Goal: Task Accomplishment & Management: Complete application form

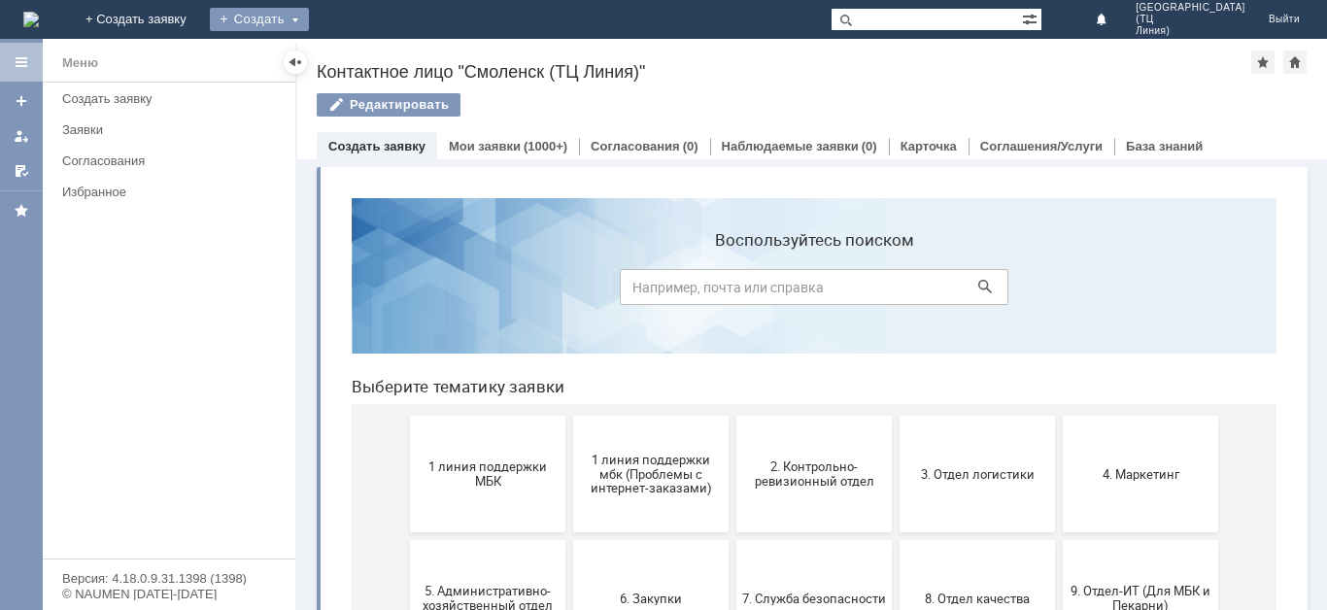
click at [309, 28] on div "Создать" at bounding box center [259, 19] width 99 height 23
click at [361, 62] on link "Заявка" at bounding box center [288, 58] width 148 height 23
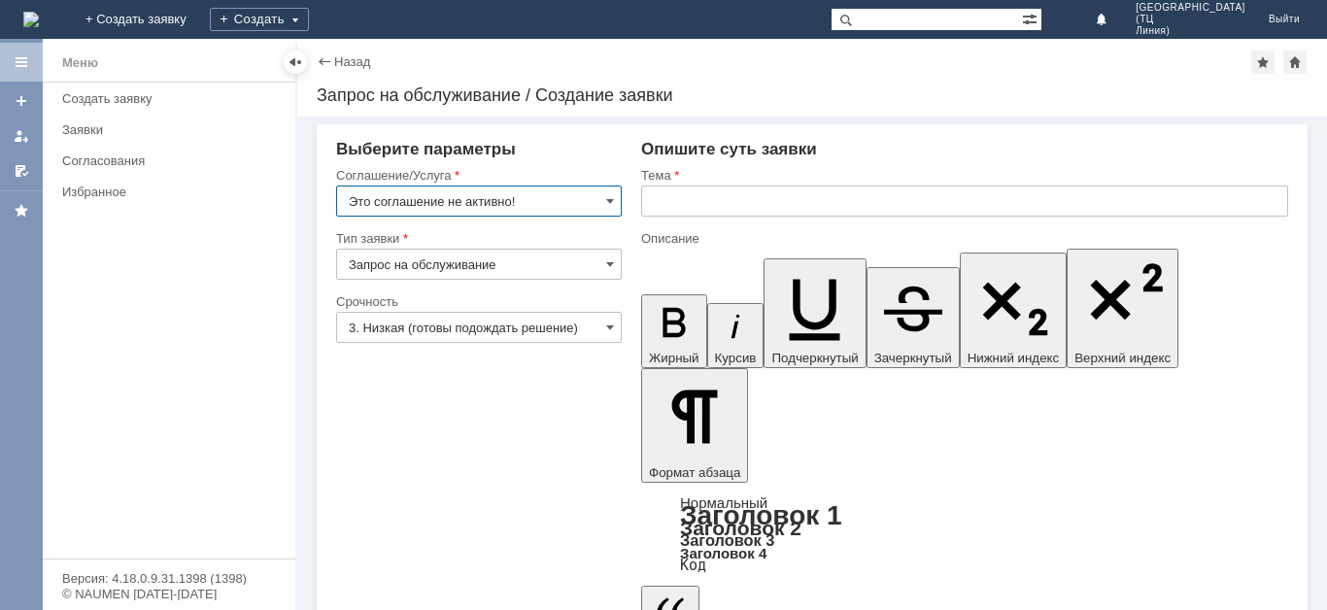
click at [620, 267] on input "Запрос на обслуживание" at bounding box center [479, 264] width 286 height 31
click at [609, 199] on span at bounding box center [610, 201] width 8 height 16
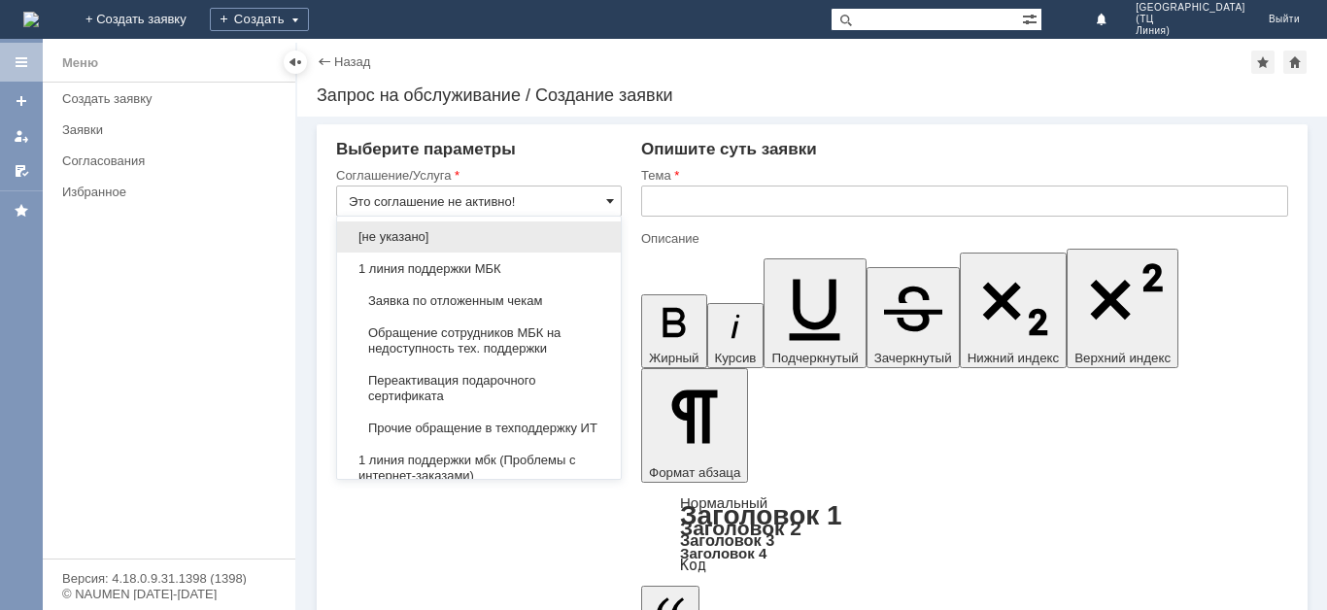
type input "Запрос на обслуживание"
click at [511, 263] on span "1 линия поддержки МБК" at bounding box center [479, 269] width 260 height 16
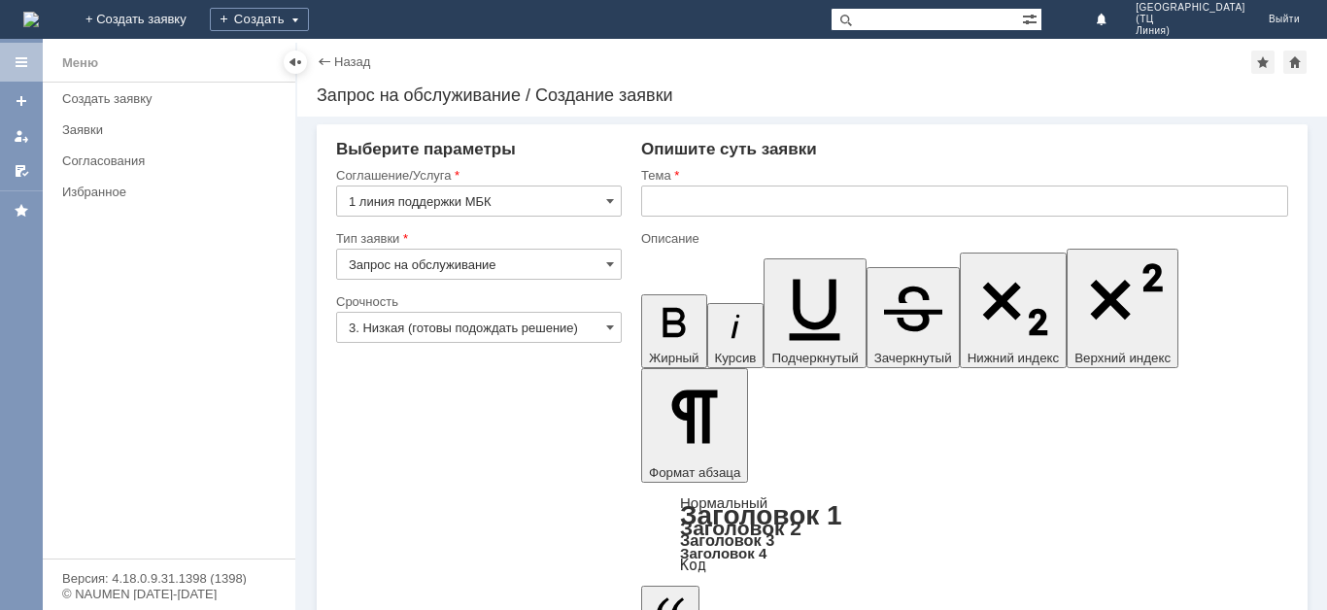
type input "1 линия поддержки МБК"
click at [602, 330] on input "3. Низкая (готовы подождать решение)" at bounding box center [479, 327] width 286 height 31
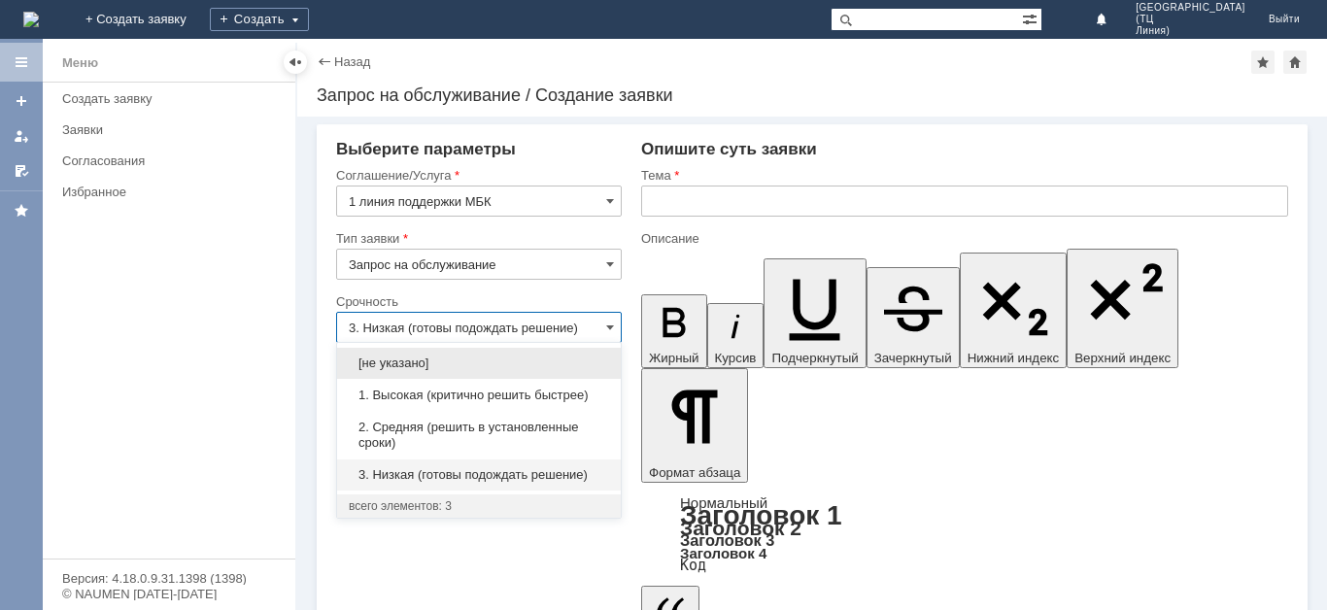
click at [472, 395] on span "1. Высокая (критично решить быстрее)" at bounding box center [479, 396] width 260 height 16
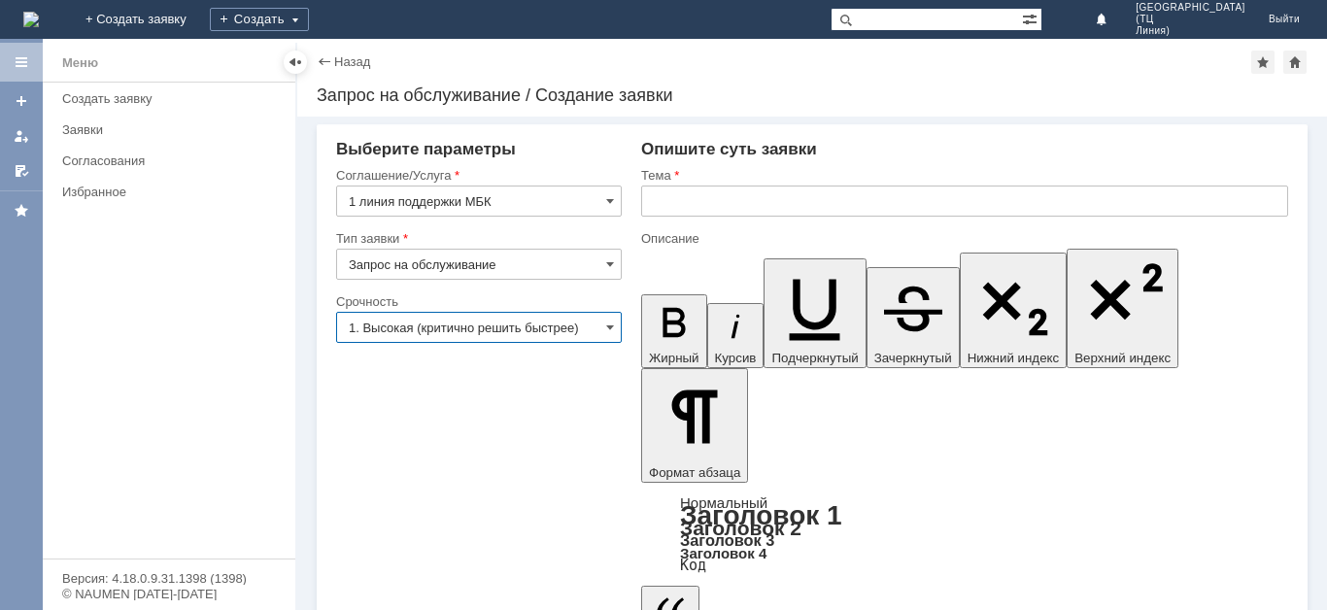
type input "1. Высокая (критично решить быстрее)"
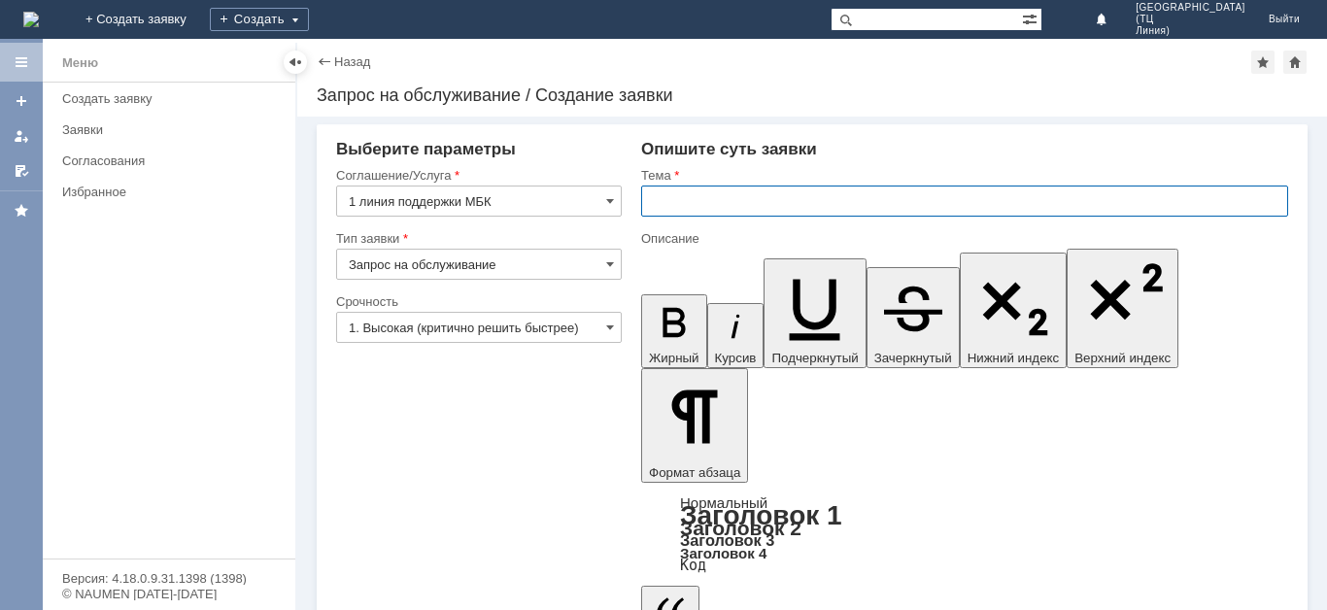
click at [711, 192] on input "text" at bounding box center [964, 201] width 647 height 31
type input "Отложенные чеки [DATE]"
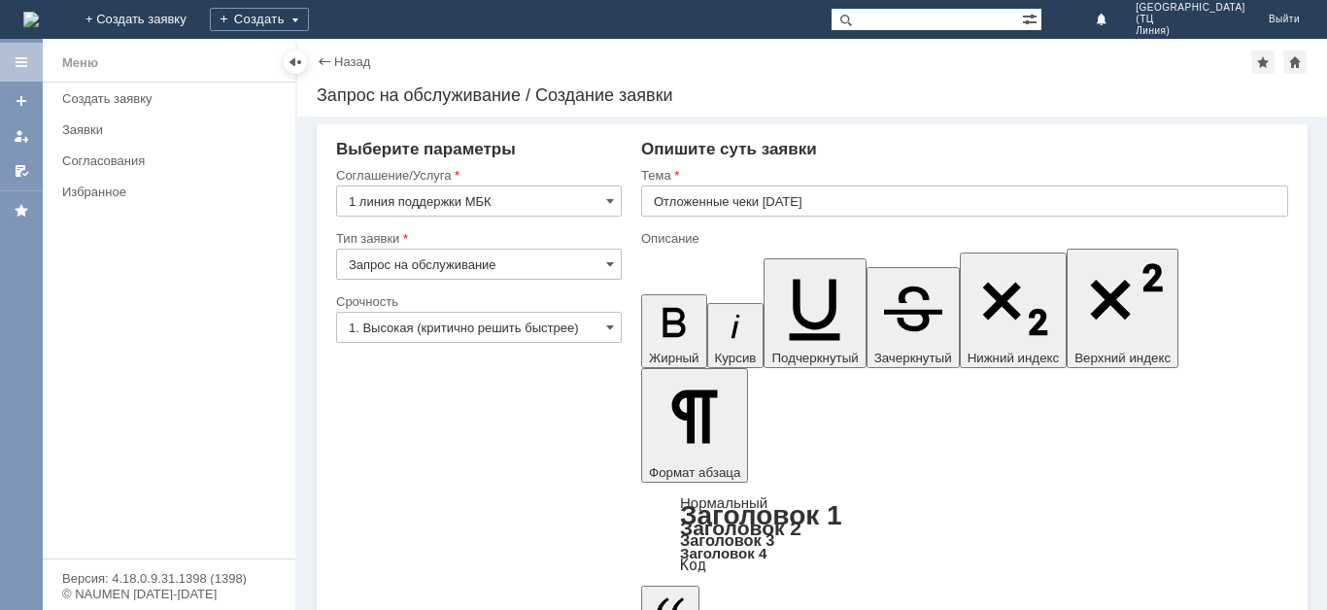
drag, startPoint x: 734, startPoint y: 473, endPoint x: 716, endPoint y: 450, distance: 29.2
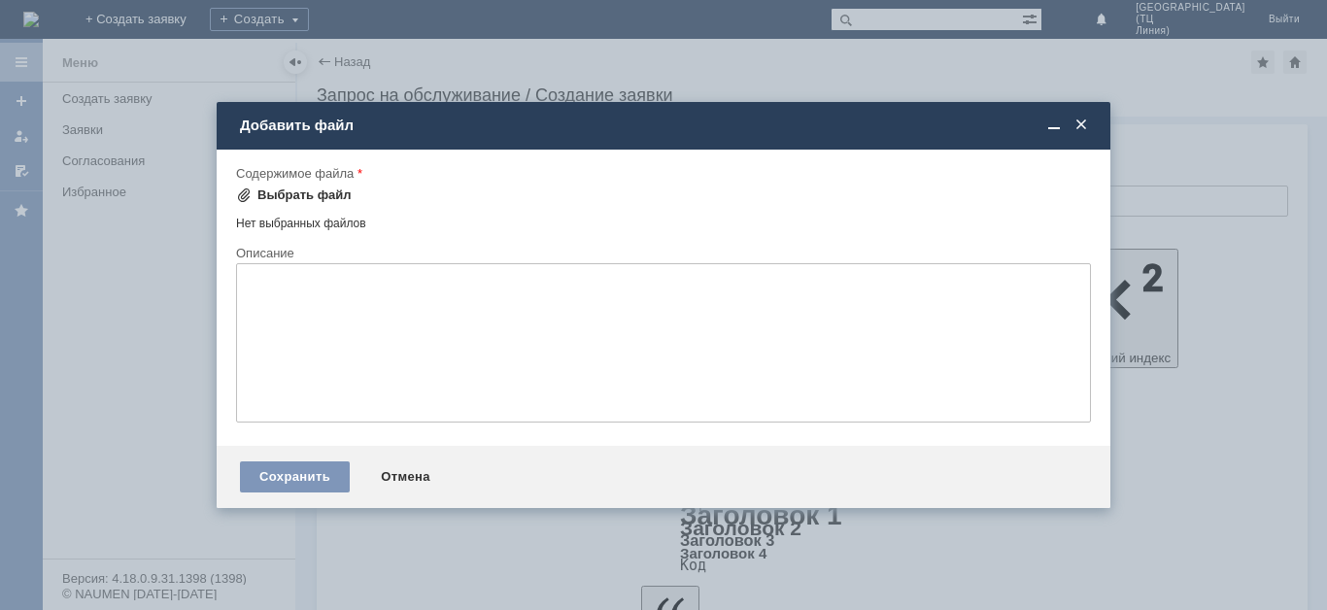
click at [314, 199] on div "Выбрать файл" at bounding box center [305, 196] width 94 height 16
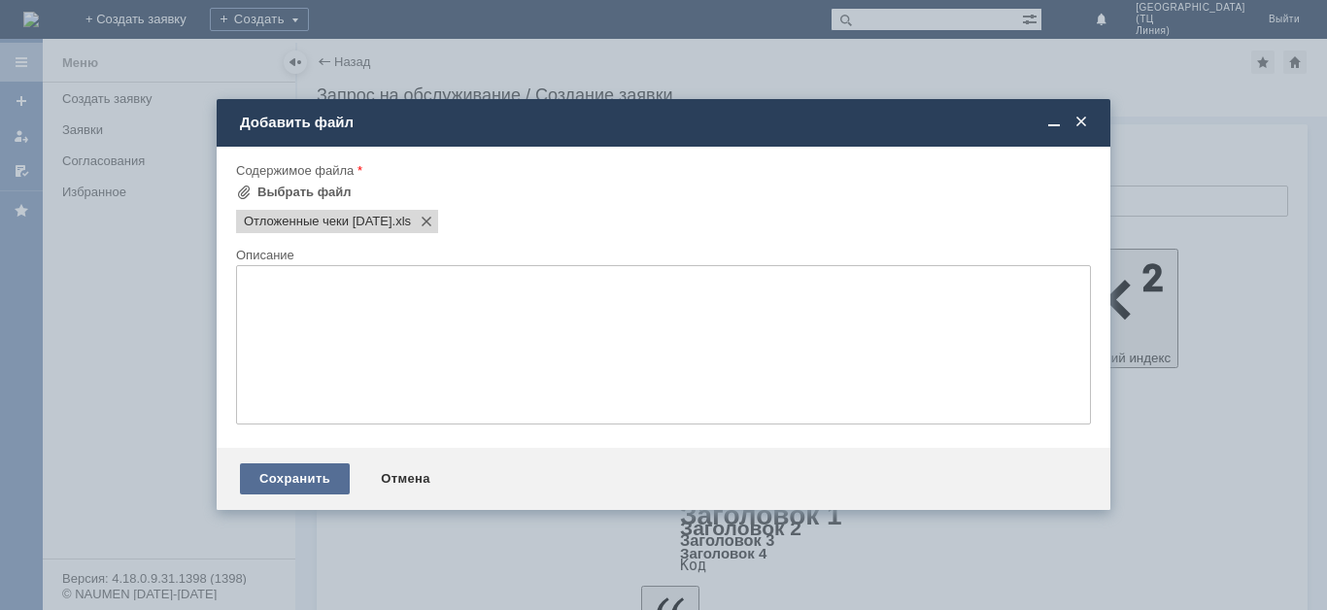
click at [307, 479] on div "Сохранить" at bounding box center [295, 479] width 110 height 31
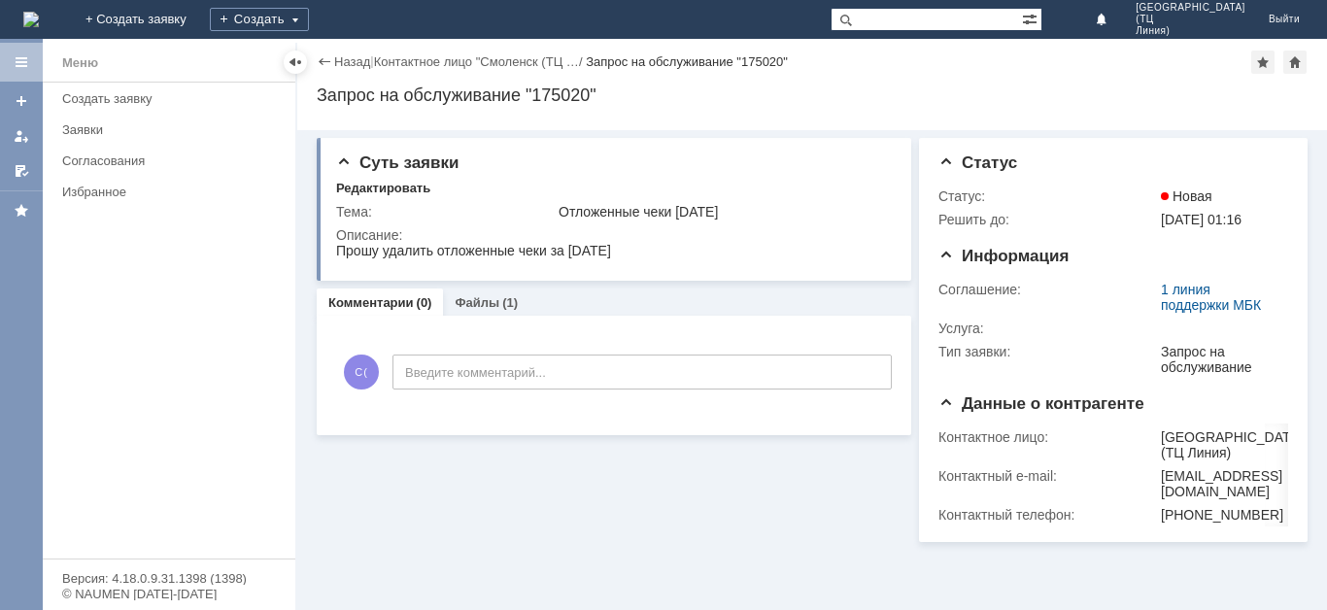
drag, startPoint x: 473, startPoint y: 299, endPoint x: 431, endPoint y: 309, distance: 42.9
click at [475, 300] on link "Файлы" at bounding box center [477, 302] width 45 height 15
